Goal: Submit feedback/report problem: Submit feedback/report problem

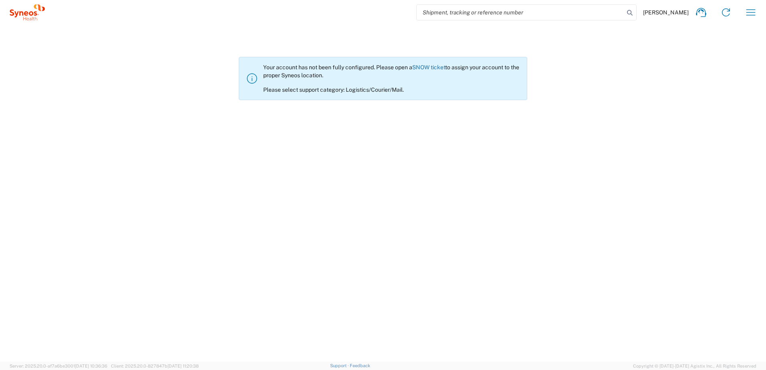
click at [431, 66] on link "SNOW ticket" at bounding box center [428, 67] width 33 height 6
drag, startPoint x: 265, startPoint y: 66, endPoint x: 351, endPoint y: 81, distance: 87.4
click at [351, 81] on div "Your account has not been fully configured. Please open a SNOW ticket to assign…" at bounding box center [391, 79] width 257 height 30
drag, startPoint x: 351, startPoint y: 81, endPoint x: 332, endPoint y: 75, distance: 19.8
click at [332, 75] on div "Your account has not been fully configured. Please open a SNOW ticket to assign…" at bounding box center [391, 79] width 257 height 30
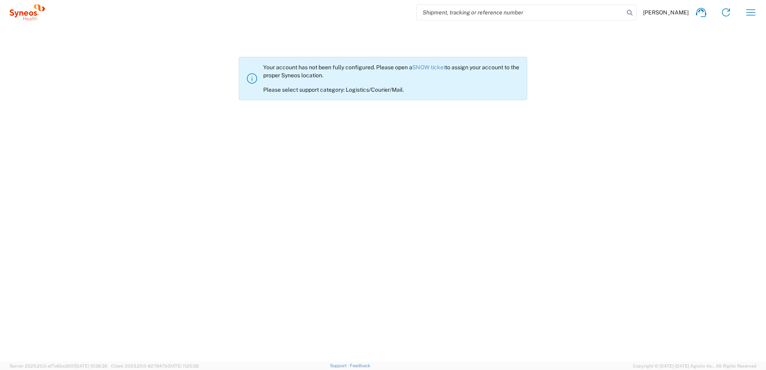
drag, startPoint x: 340, startPoint y: 74, endPoint x: 263, endPoint y: 69, distance: 76.2
click at [263, 69] on div "Your account has not been fully configured. Please open a SNOW ticket to assign…" at bounding box center [391, 79] width 257 height 30
copy div "Your account has not been fully configured. Please open a SNOW ticket to assign…"
click at [715, 155] on agx-not-allowed "Your account has not been fully configured. Please open a SNOW ticket to assign…" at bounding box center [383, 193] width 766 height 337
